Goal: Information Seeking & Learning: Learn about a topic

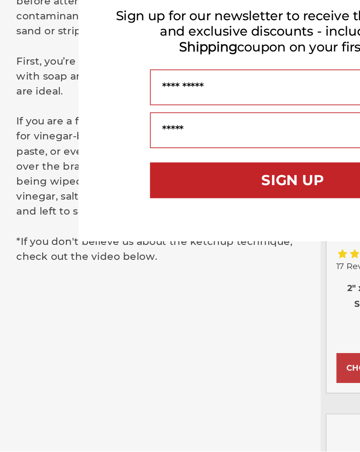
scroll to position [502, 0]
click at [132, 223] on div "Close dialog WANT FREE SHIPPING ON YOUR FIRST ORDER? Sign up for our newsletter…" at bounding box center [180, 226] width 360 height 452
click at [131, 220] on div "Close dialog WANT FREE SHIPPING ON YOUR FIRST ORDER? Sign up for our newsletter…" at bounding box center [180, 226] width 360 height 452
click at [127, 226] on div "Close dialog WANT FREE SHIPPING ON YOUR FIRST ORDER? Sign up for our newsletter…" at bounding box center [180, 226] width 360 height 452
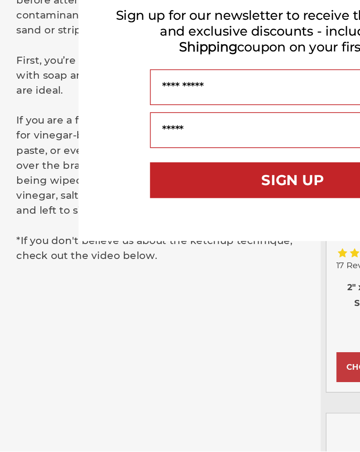
click at [133, 215] on div "Close dialog WANT FREE SHIPPING ON YOUR FIRST ORDER? Sign up for our newsletter…" at bounding box center [180, 226] width 360 height 452
click at [131, 216] on div "Close dialog WANT FREE SHIPPING ON YOUR FIRST ORDER? Sign up for our newsletter…" at bounding box center [180, 226] width 360 height 452
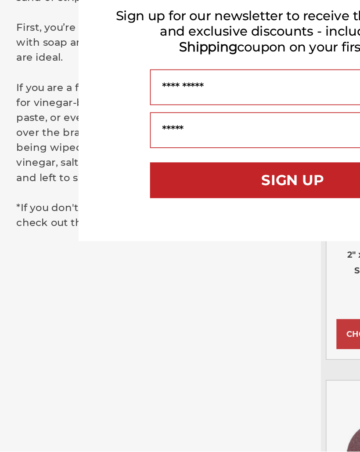
scroll to position [524, 0]
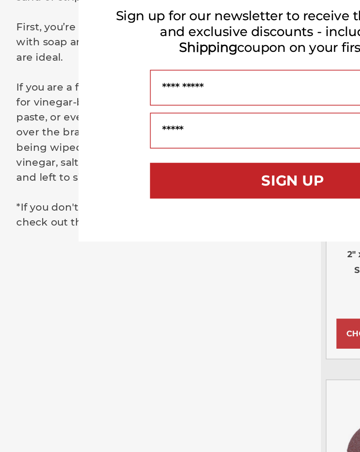
click at [136, 197] on div "Close dialog WANT FREE SHIPPING ON YOUR FIRST ORDER? Sign up for our newsletter…" at bounding box center [180, 226] width 360 height 452
click at [135, 198] on div "Close dialog WANT FREE SHIPPING ON YOUR FIRST ORDER? Sign up for our newsletter…" at bounding box center [180, 226] width 360 height 452
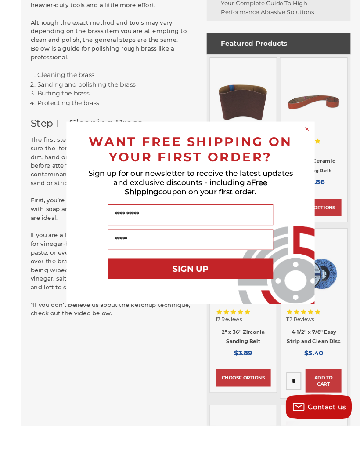
scroll to position [444, 0]
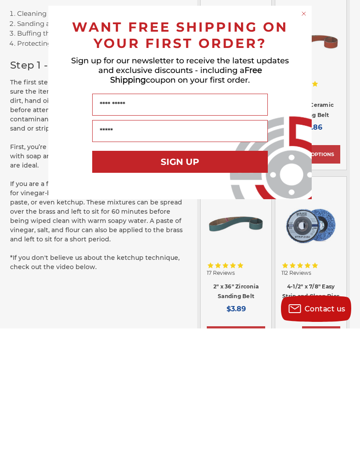
click at [307, 135] on form "WANT FREE SHIPPING ON YOUR FIRST ORDER? Sign up for our newsletter to receive t…" at bounding box center [180, 225] width 264 height 193
click at [306, 141] on form "WANT FREE SHIPPING ON YOUR FIRST ORDER? Sign up for our newsletter to receive t…" at bounding box center [180, 225] width 264 height 193
click at [299, 239] on div "Your Email" at bounding box center [180, 254] width 246 height 31
click at [305, 137] on form "WANT FREE SHIPPING ON YOUR FIRST ORDER? Sign up for our newsletter to receive t…" at bounding box center [180, 225] width 264 height 193
click at [304, 137] on form "WANT FREE SHIPPING ON YOUR FIRST ORDER? Sign up for our newsletter to receive t…" at bounding box center [180, 225] width 264 height 193
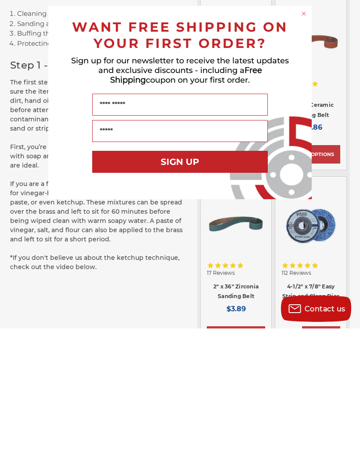
click at [304, 137] on form "WANT FREE SHIPPING ON YOUR FIRST ORDER? Sign up for our newsletter to receive t…" at bounding box center [180, 225] width 264 height 193
click at [309, 135] on form "WANT FREE SHIPPING ON YOUR FIRST ORDER? Sign up for our newsletter to receive t…" at bounding box center [180, 225] width 264 height 193
click at [308, 135] on form "WANT FREE SHIPPING ON YOUR FIRST ORDER? Sign up for our newsletter to receive t…" at bounding box center [180, 225] width 264 height 193
click at [310, 138] on form "WANT FREE SHIPPING ON YOUR FIRST ORDER? Sign up for our newsletter to receive t…" at bounding box center [180, 225] width 264 height 193
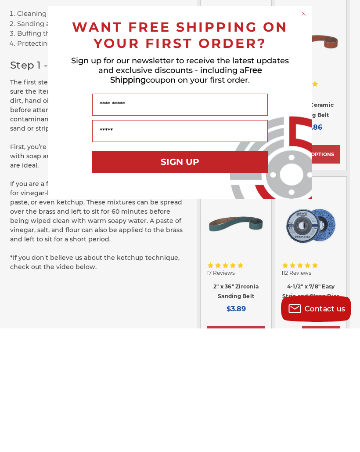
click at [313, 134] on div "Close dialog WANT FREE SHIPPING ON YOUR FIRST ORDER? Sign up for our newsletter…" at bounding box center [180, 225] width 281 height 193
click at [310, 139] on form "WANT FREE SHIPPING ON YOUR FIRST ORDER? Sign up for our newsletter to receive t…" at bounding box center [180, 225] width 264 height 193
click at [306, 138] on form "WANT FREE SHIPPING ON YOUR FIRST ORDER? Sign up for our newsletter to receive t…" at bounding box center [180, 225] width 264 height 193
click at [303, 142] on form "WANT FREE SHIPPING ON YOUR FIRST ORDER? Sign up for our newsletter to receive t…" at bounding box center [180, 225] width 264 height 193
click at [304, 140] on form "WANT FREE SHIPPING ON YOUR FIRST ORDER? Sign up for our newsletter to receive t…" at bounding box center [180, 225] width 264 height 193
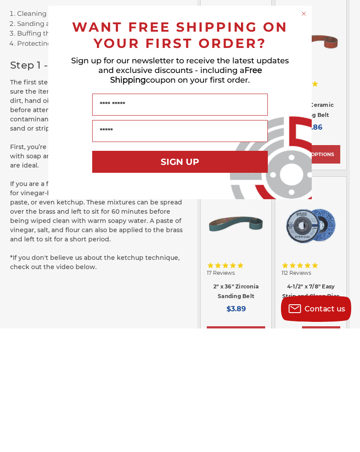
click at [310, 135] on form "WANT FREE SHIPPING ON YOUR FIRST ORDER? Sign up for our newsletter to receive t…" at bounding box center [180, 225] width 264 height 193
click at [311, 138] on form "WANT FREE SHIPPING ON YOUR FIRST ORDER? Sign up for our newsletter to receive t…" at bounding box center [180, 225] width 264 height 193
click at [305, 141] on form "WANT FREE SHIPPING ON YOUR FIRST ORDER? Sign up for our newsletter to receive t…" at bounding box center [180, 225] width 264 height 193
click at [303, 141] on form "WANT FREE SHIPPING ON YOUR FIRST ORDER? Sign up for our newsletter to receive t…" at bounding box center [180, 225] width 264 height 193
click at [303, 239] on div "Your Email" at bounding box center [180, 254] width 246 height 31
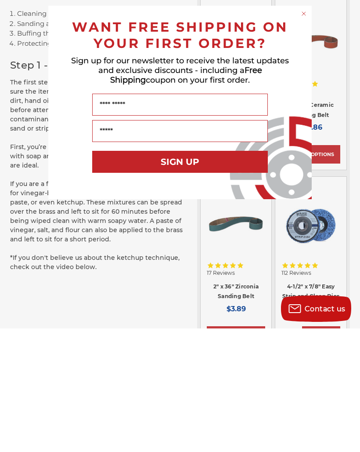
click at [302, 239] on div "Your Email" at bounding box center [180, 254] width 246 height 31
click at [186, 287] on div "Close dialog WANT FREE SHIPPING ON YOUR FIRST ORDER? Sign up for our newsletter…" at bounding box center [180, 226] width 360 height 452
click at [168, 289] on div "Close dialog WANT FREE SHIPPING ON YOUR FIRST ORDER? Sign up for our newsletter…" at bounding box center [180, 226] width 360 height 452
click at [184, 280] on div "Close dialog WANT FREE SHIPPING ON YOUR FIRST ORDER? Sign up for our newsletter…" at bounding box center [180, 226] width 360 height 452
click at [305, 149] on form "WANT FREE SHIPPING ON YOUR FIRST ORDER? Sign up for our newsletter to receive t…" at bounding box center [180, 225] width 264 height 193
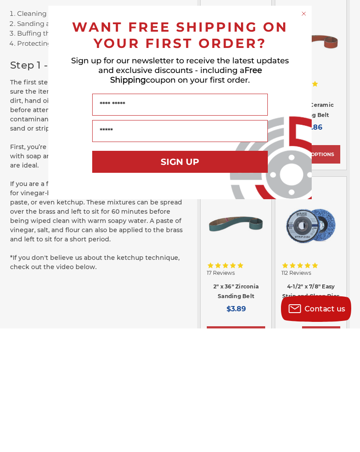
click at [305, 149] on form "WANT FREE SHIPPING ON YOUR FIRST ORDER? Sign up for our newsletter to receive t…" at bounding box center [180, 225] width 264 height 193
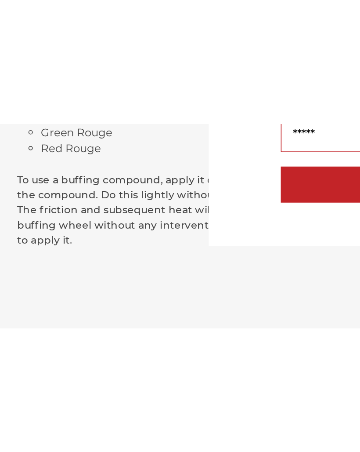
scroll to position [1905, 0]
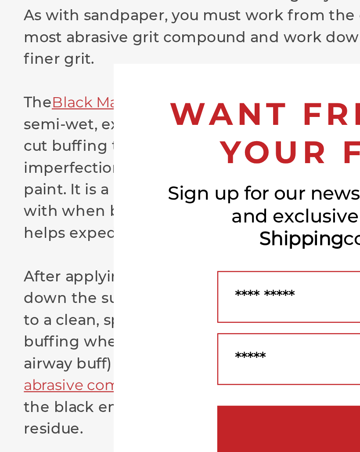
click at [151, 217] on input "Name" at bounding box center [180, 228] width 176 height 22
